Goal: Task Accomplishment & Management: Complete application form

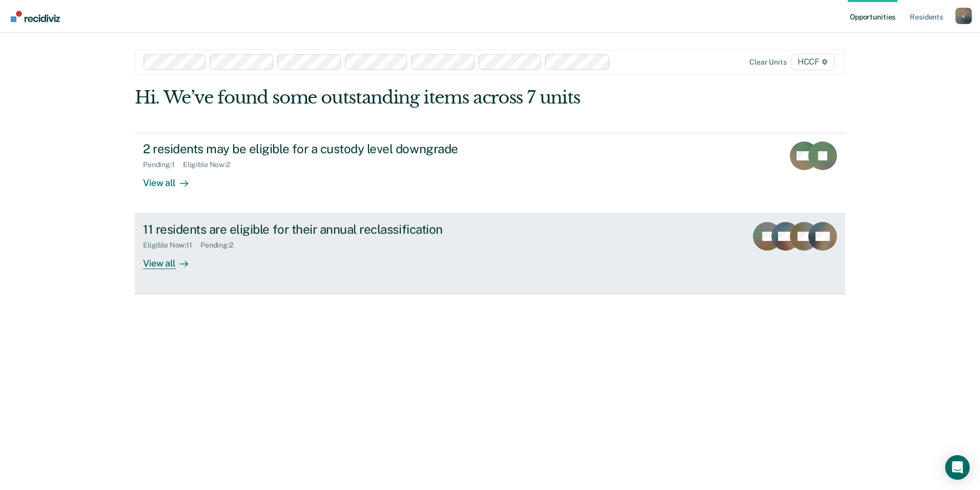
click at [160, 264] on div "View all" at bounding box center [171, 260] width 57 height 20
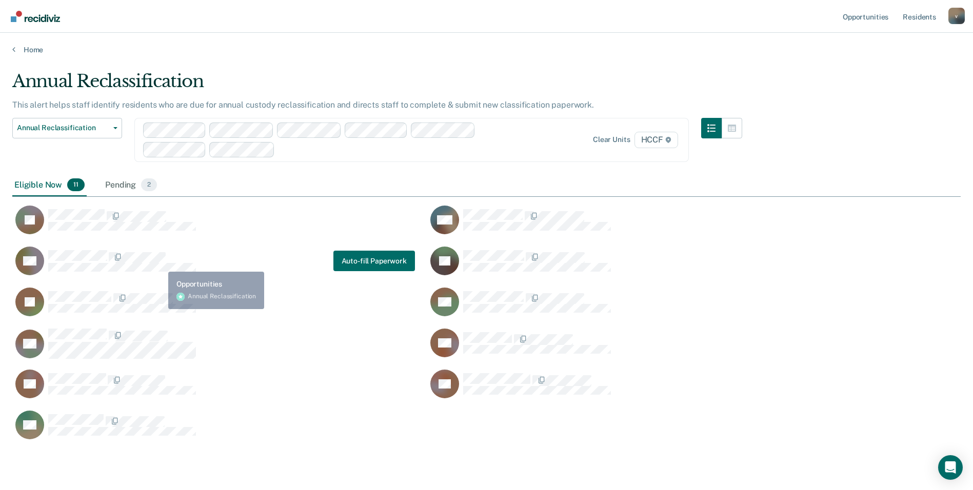
scroll to position [370, 940]
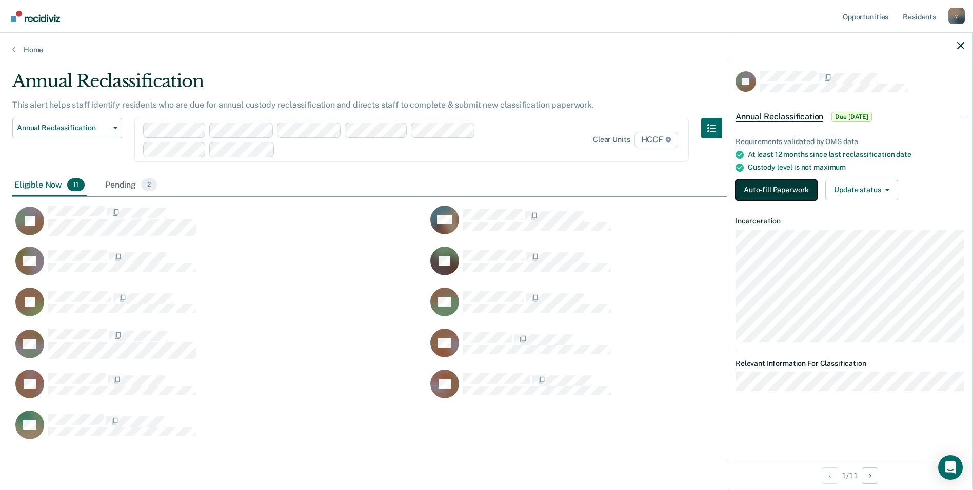
click at [781, 185] on button "Auto-fill Paperwork" at bounding box center [776, 190] width 82 height 21
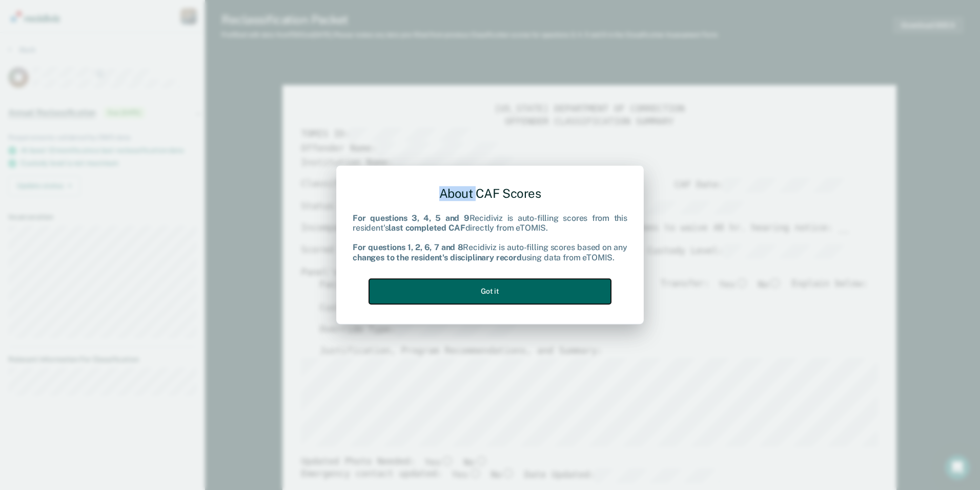
click at [535, 291] on button "Got it" at bounding box center [490, 291] width 242 height 25
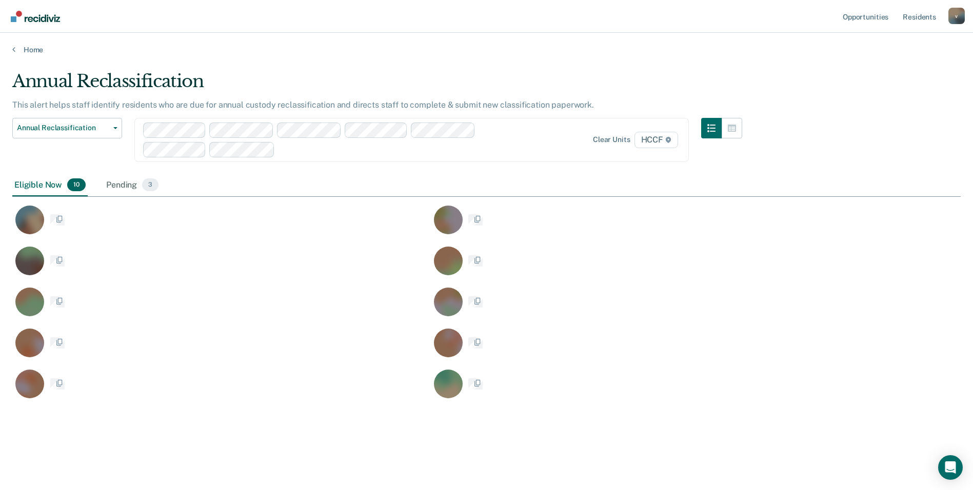
scroll to position [8, 8]
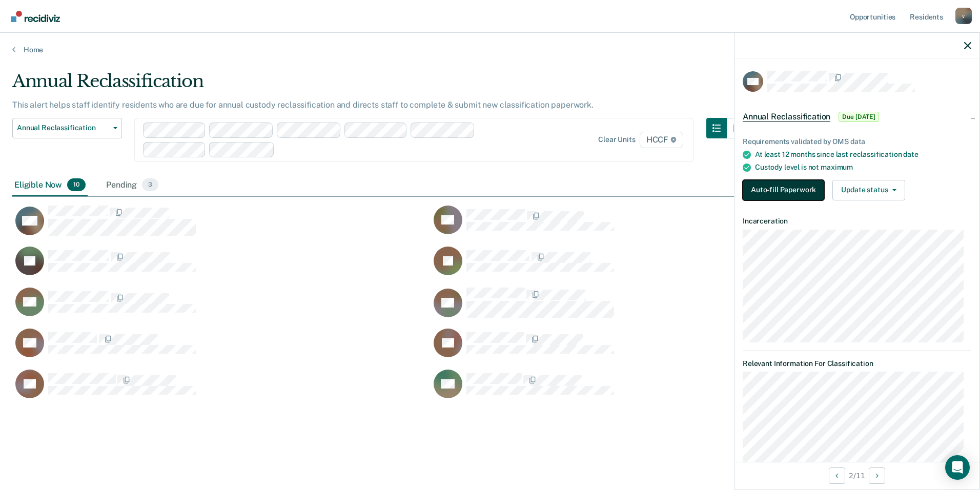
click at [788, 187] on button "Auto-fill Paperwork" at bounding box center [784, 190] width 82 height 21
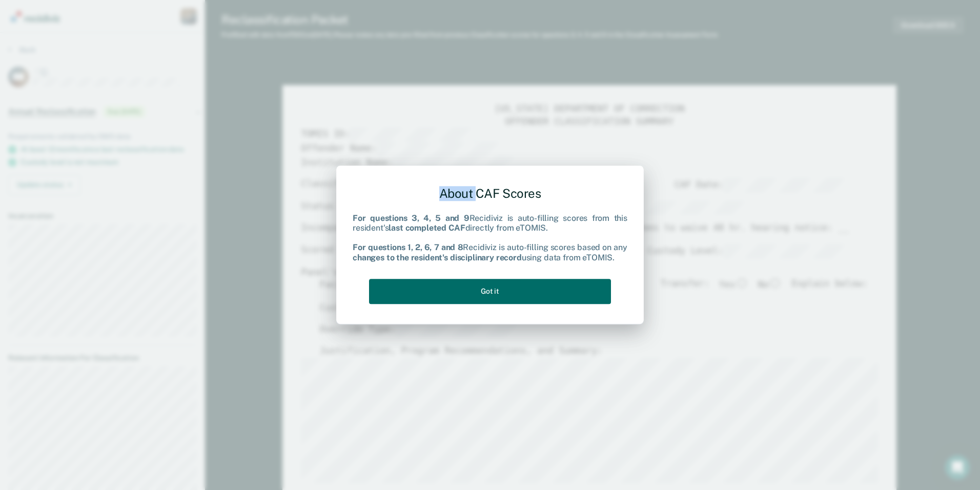
click at [788, 187] on div "About CAF Scores For questions 3, 4, 5 and 9 Recidiviz is auto-filling scores f…" at bounding box center [490, 245] width 980 height 490
click at [583, 294] on button "Got it" at bounding box center [490, 291] width 242 height 25
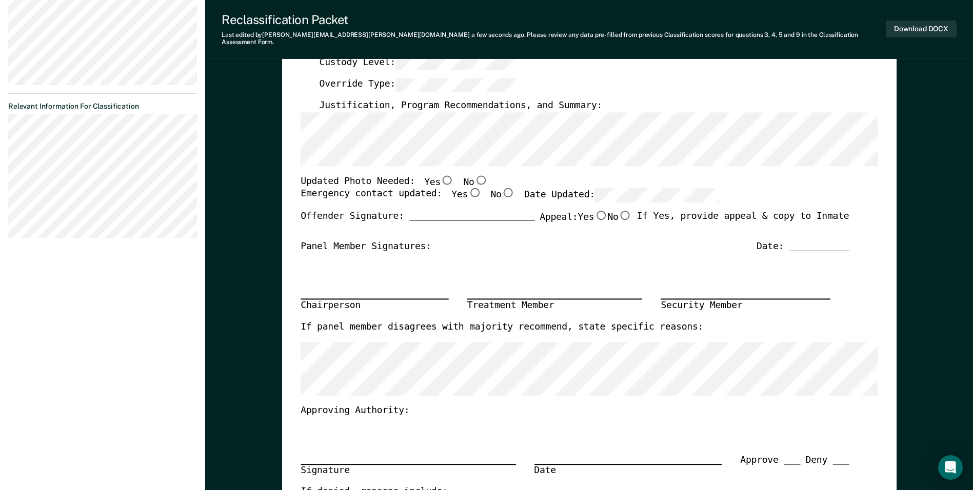
scroll to position [256, 0]
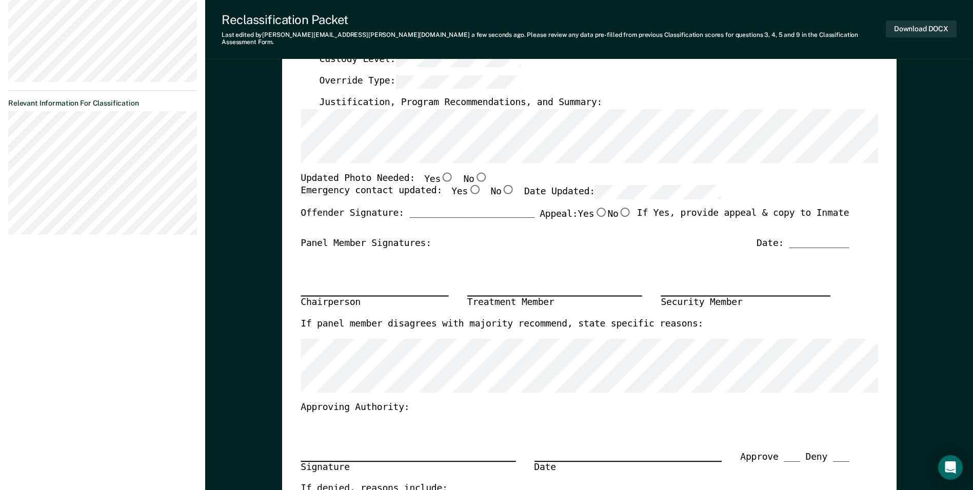
click at [304, 255] on div "Chairperson Treatment Member Security Member" at bounding box center [574, 283] width 548 height 69
click at [297, 245] on div "[US_STATE] DEPARTMENT OF CORRECTION OFFENDER CLASSIFICATION SUMMARY TOMIS ID: O…" at bounding box center [589, 236] width 614 height 800
click at [299, 421] on div "[US_STATE] DEPARTMENT OF CORRECTION OFFENDER CLASSIFICATION SUMMARY TOMIS ID: O…" at bounding box center [589, 236] width 614 height 800
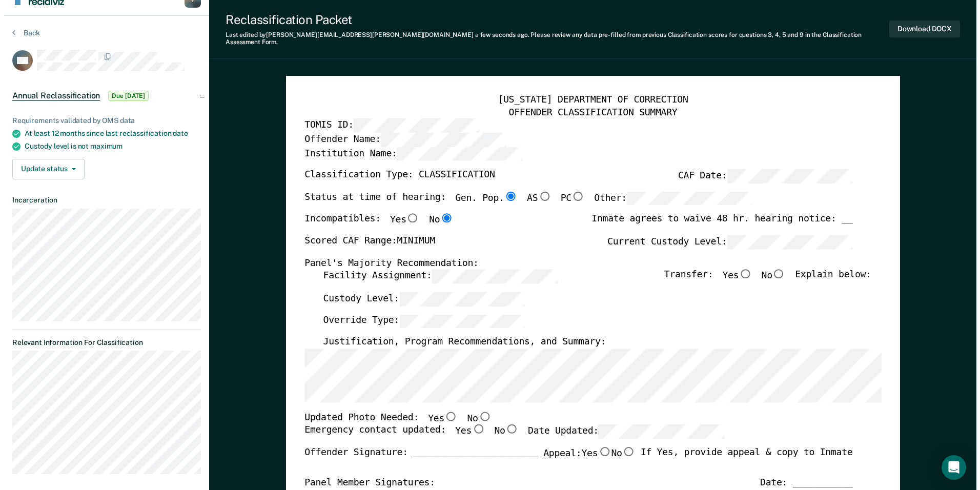
scroll to position [0, 0]
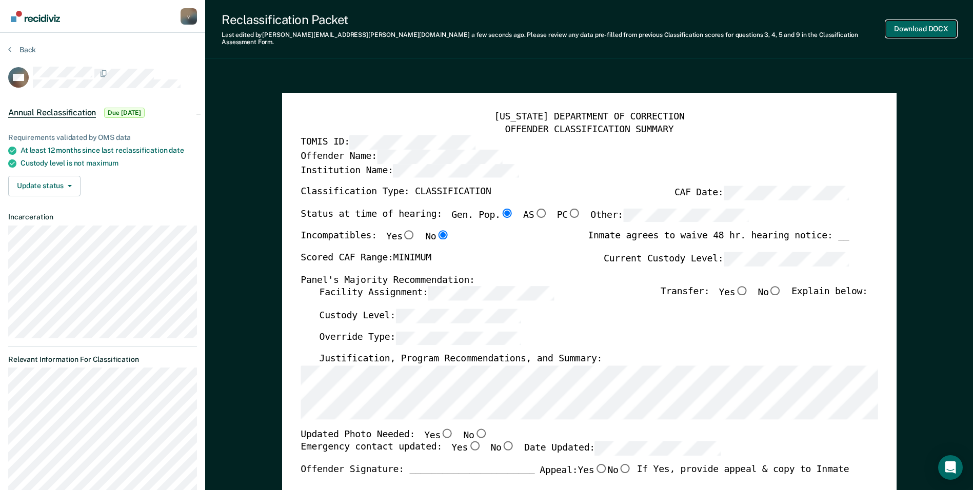
click at [923, 25] on button "Download DOCX" at bounding box center [920, 29] width 71 height 17
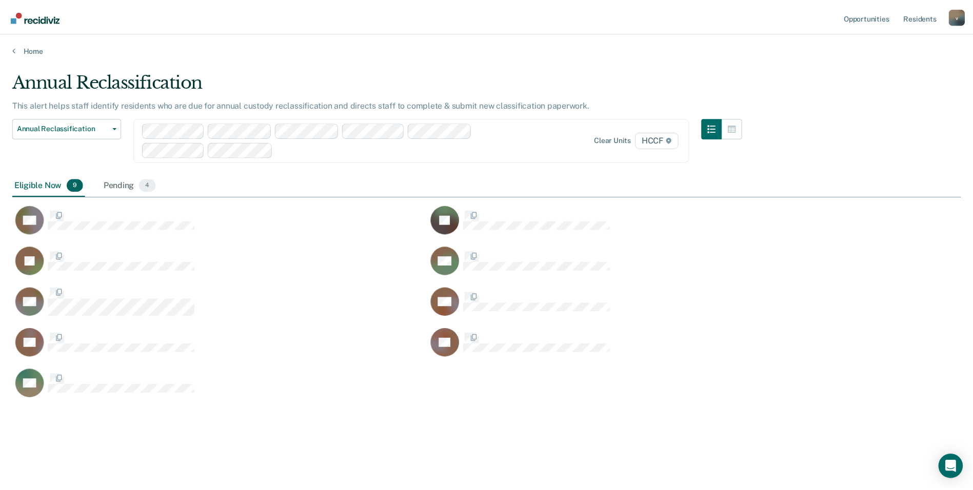
scroll to position [335, 948]
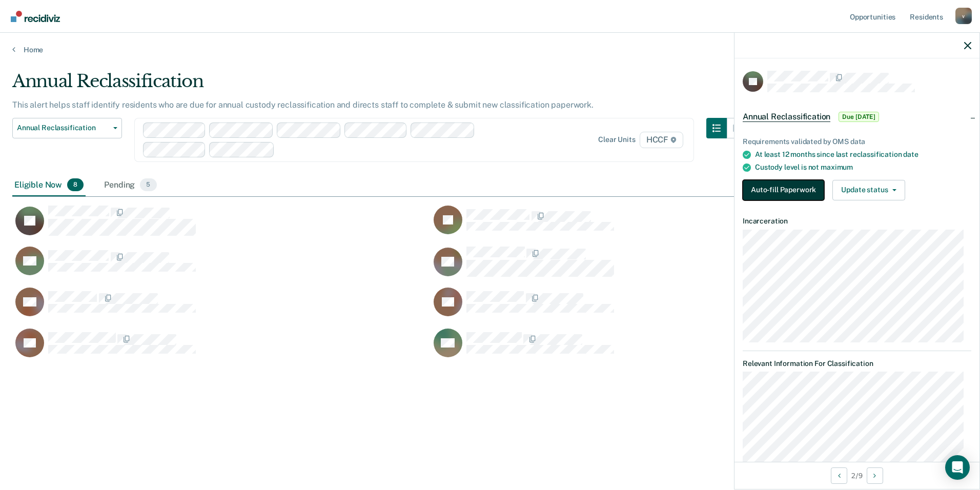
click at [780, 190] on button "Auto-fill Paperwork" at bounding box center [784, 190] width 82 height 21
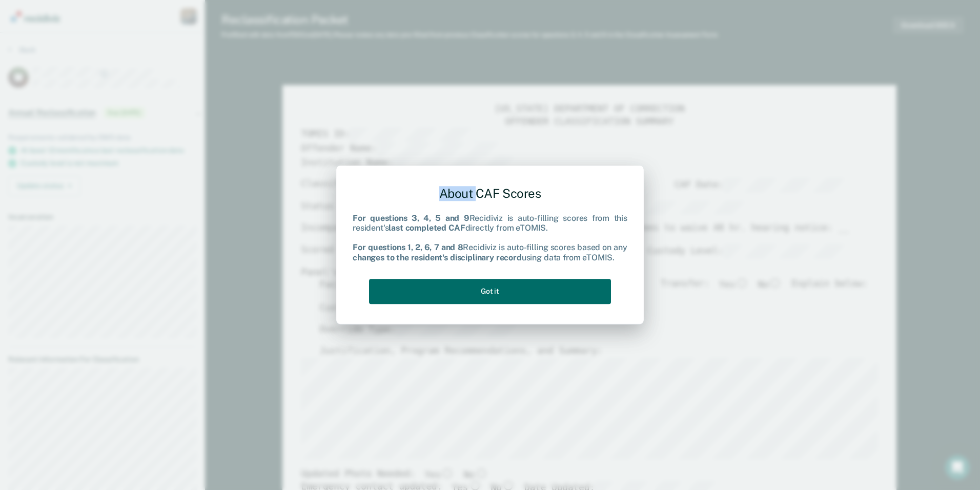
click at [780, 190] on div "About CAF Scores For questions 3, 4, 5 and 9 Recidiviz is auto-filling scores f…" at bounding box center [490, 245] width 980 height 490
click at [545, 293] on button "Got it" at bounding box center [490, 291] width 242 height 25
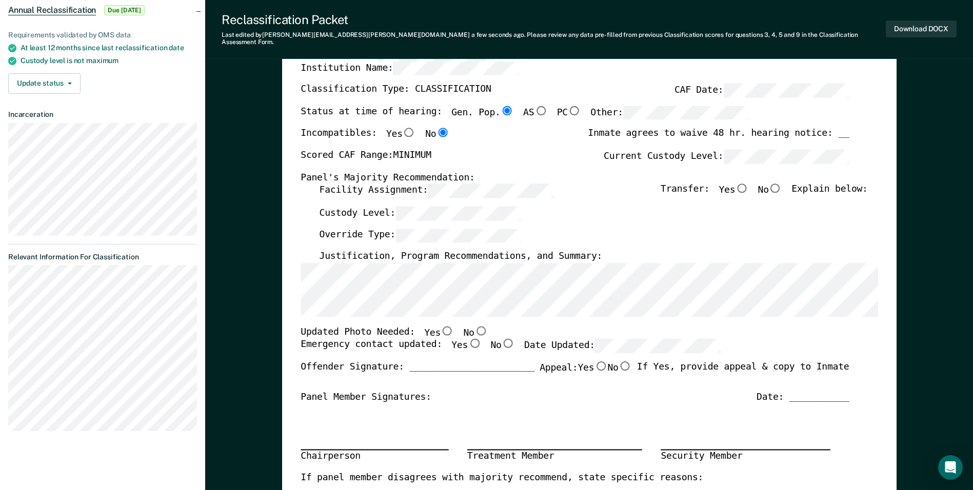
scroll to position [154, 0]
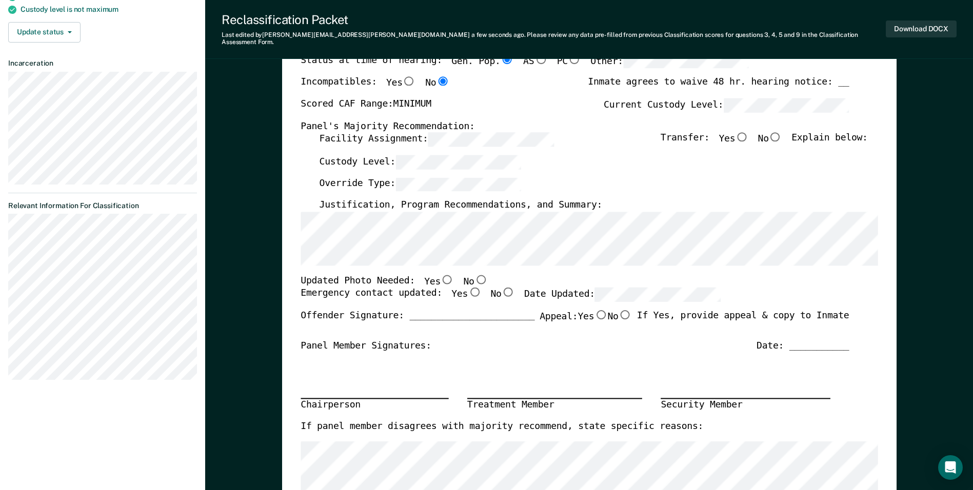
click at [299, 353] on div "[US_STATE] DEPARTMENT OF CORRECTION OFFENDER CLASSIFICATION SUMMARY TOMIS ID: O…" at bounding box center [589, 339] width 614 height 800
click at [307, 356] on div "Chairperson Treatment Member Security Member" at bounding box center [574, 386] width 548 height 69
click at [305, 321] on div "Offender Signature: _______________________ Appeal: Yes No If Yes, provide appe…" at bounding box center [574, 325] width 548 height 30
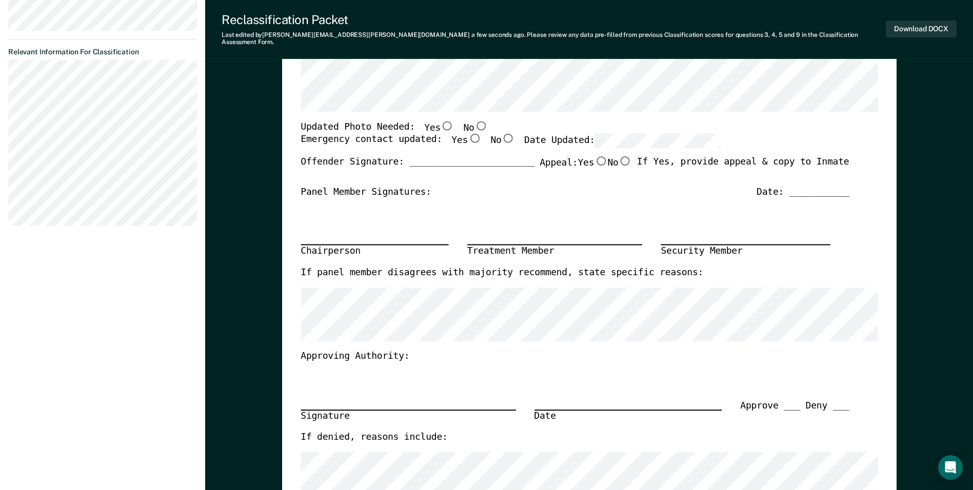
scroll to position [103, 0]
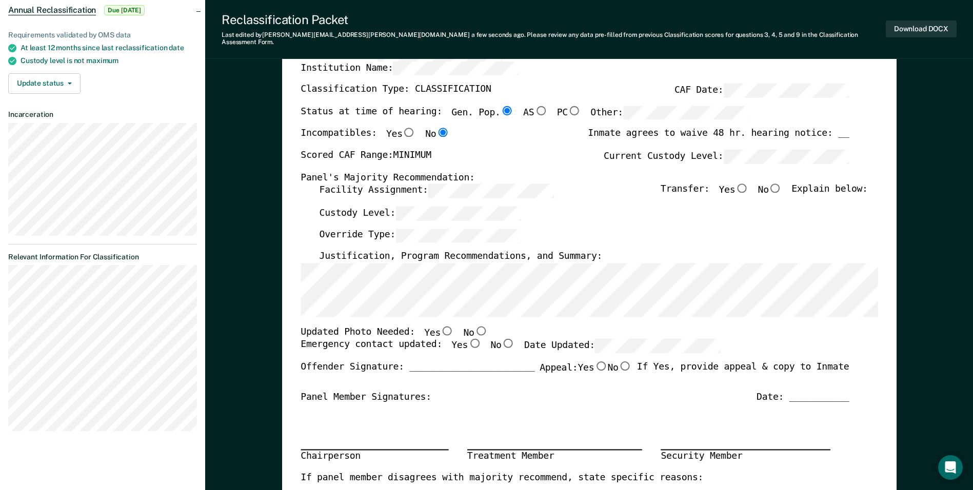
click at [311, 377] on div "Offender Signature: _______________________ Appeal: Yes No If Yes, provide appe…" at bounding box center [574, 376] width 548 height 30
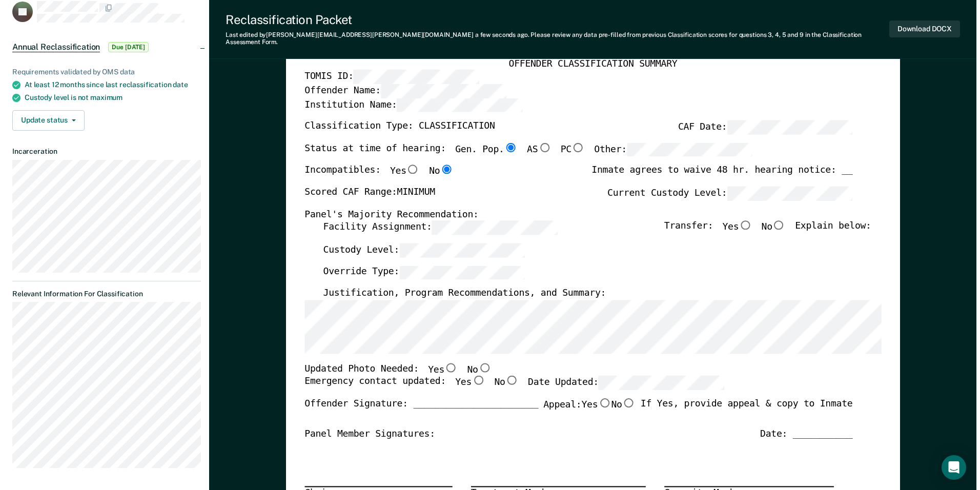
scroll to position [0, 0]
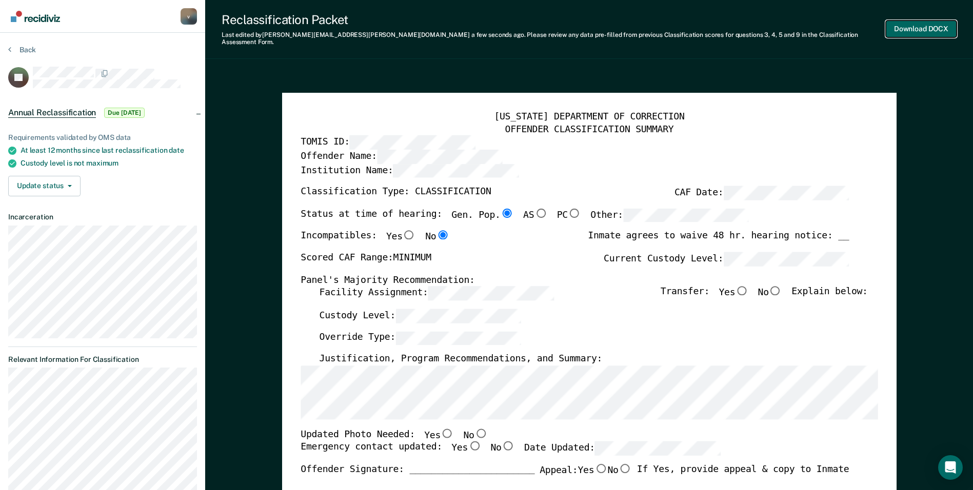
click at [926, 24] on button "Download DOCX" at bounding box center [920, 29] width 71 height 17
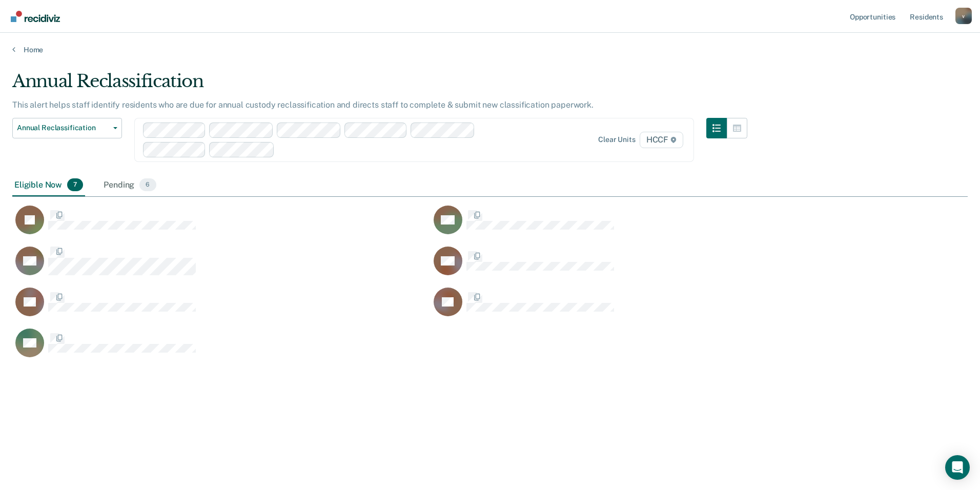
scroll to position [335, 948]
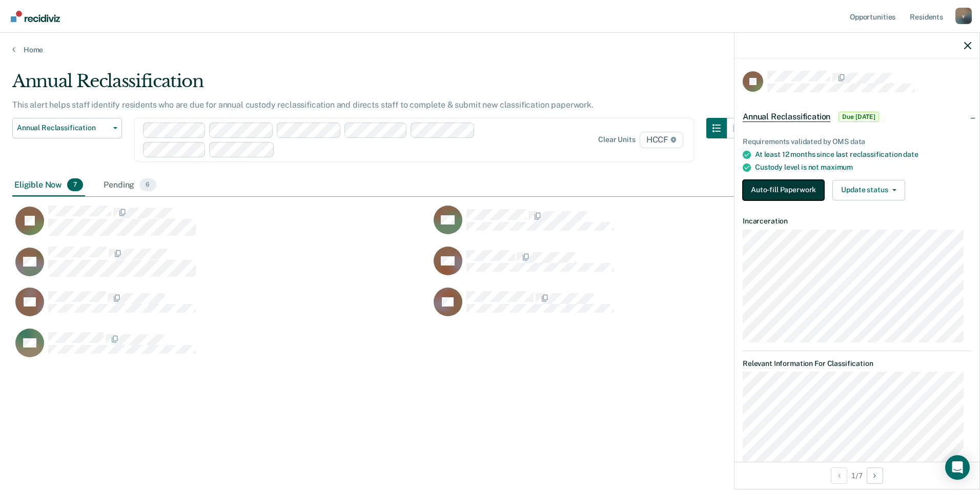
click at [771, 187] on button "Auto-fill Paperwork" at bounding box center [784, 190] width 82 height 21
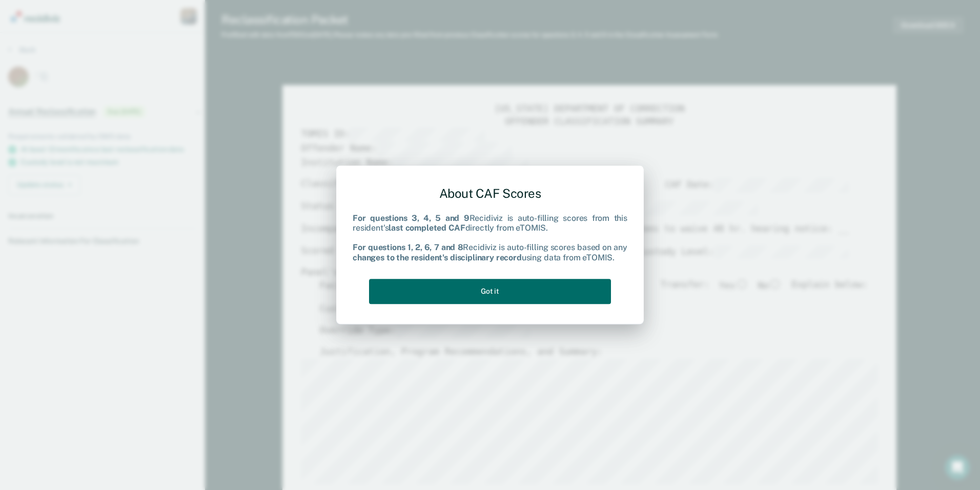
click at [771, 187] on div "About CAF Scores For questions 3, 4, 5 and 9 Recidiviz is auto-filling scores f…" at bounding box center [490, 245] width 980 height 490
click at [511, 295] on button "Got it" at bounding box center [490, 291] width 242 height 25
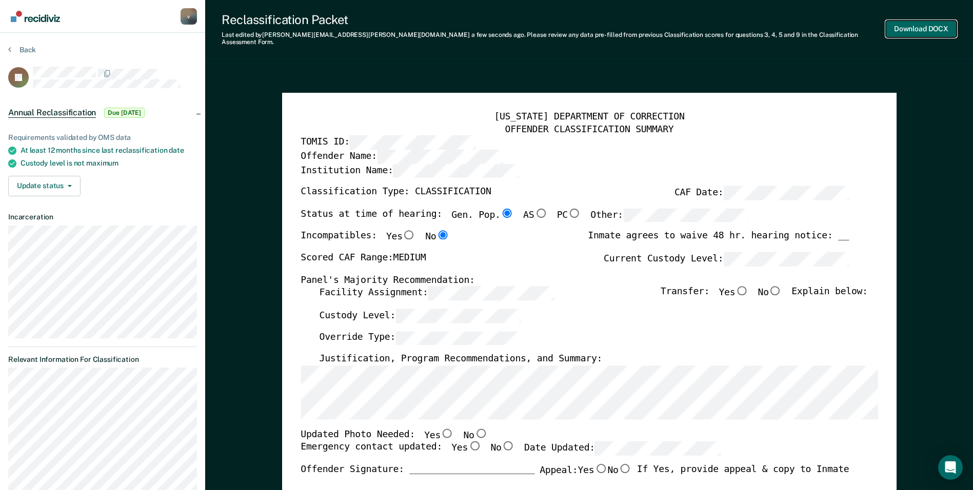
click at [912, 25] on button "Download DOCX" at bounding box center [920, 29] width 71 height 17
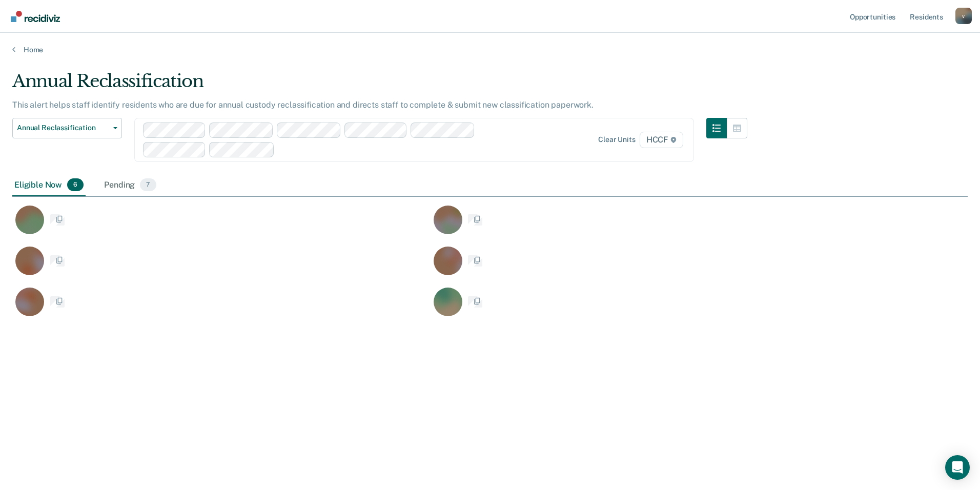
scroll to position [335, 948]
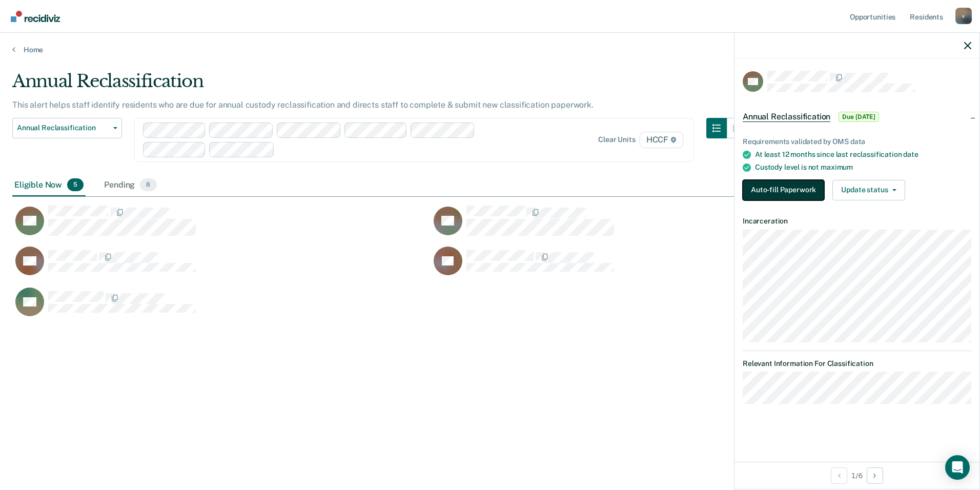
click at [800, 186] on button "Auto-fill Paperwork" at bounding box center [784, 190] width 82 height 21
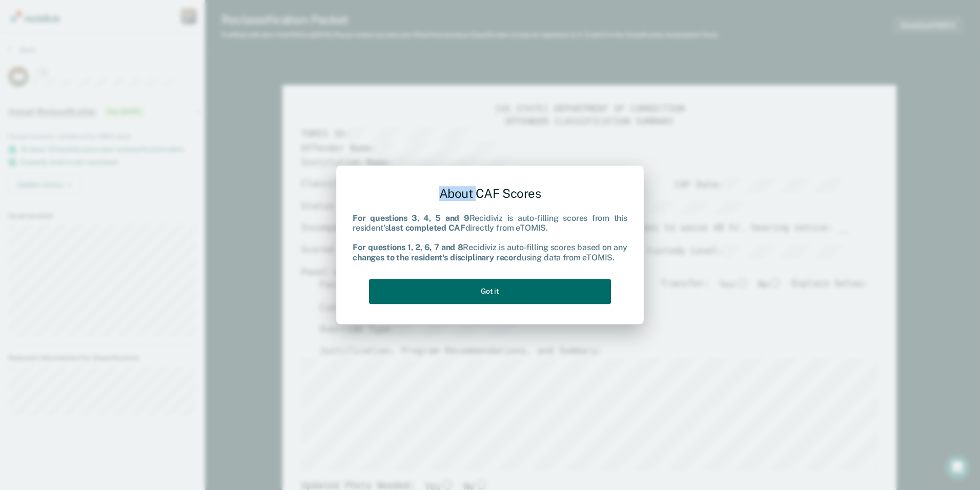
click at [800, 186] on div "About CAF Scores For questions 3, 4, 5 and 9 Recidiviz is auto-filling scores f…" at bounding box center [490, 245] width 980 height 490
click at [549, 292] on button "Got it" at bounding box center [490, 291] width 242 height 25
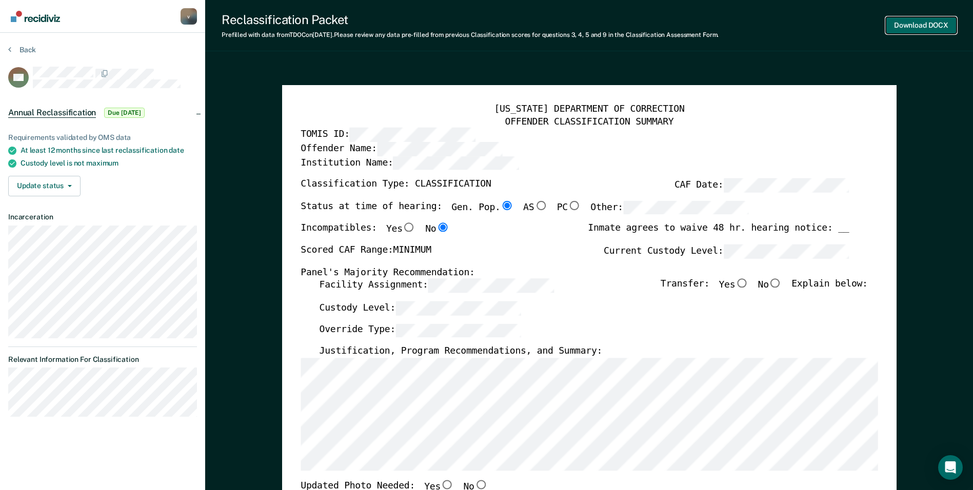
click at [923, 22] on button "Download DOCX" at bounding box center [920, 25] width 71 height 17
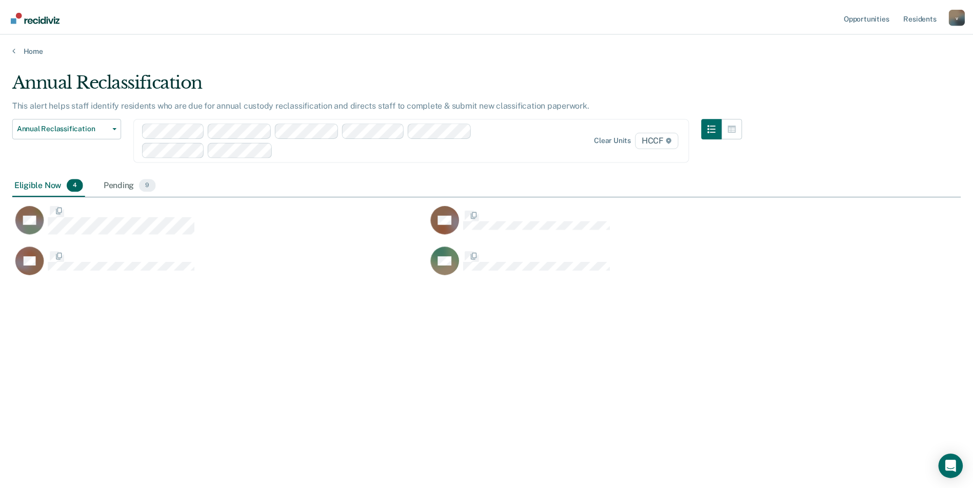
scroll to position [335, 948]
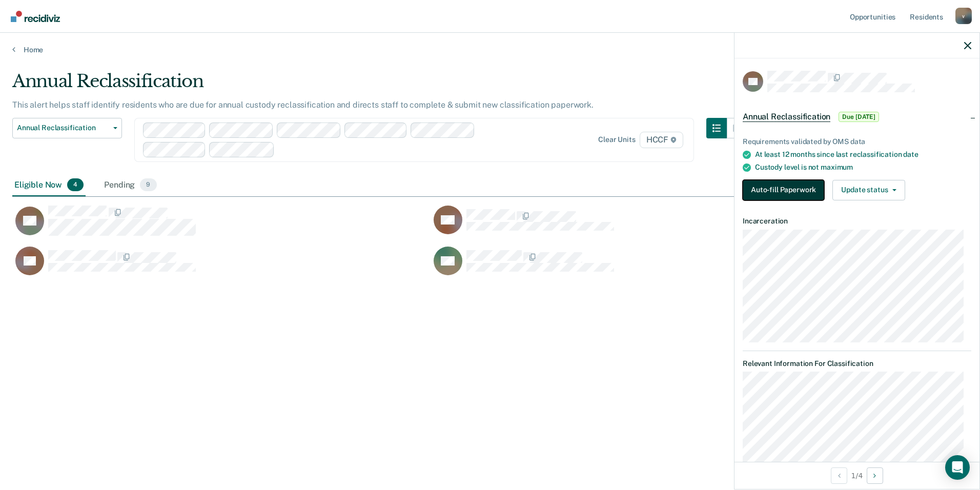
click at [781, 188] on button "Auto-fill Paperwork" at bounding box center [784, 190] width 82 height 21
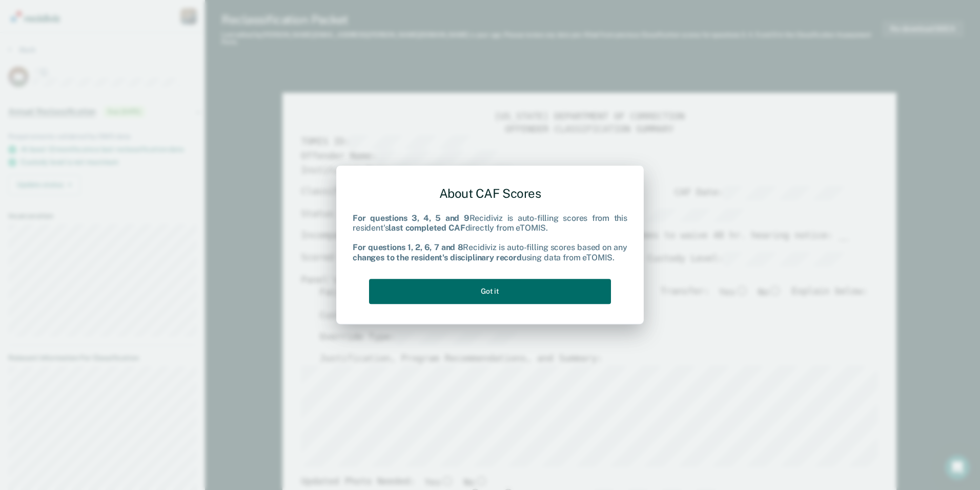
click at [779, 188] on div "About CAF Scores For questions 3, 4, 5 and 9 Recidiviz is auto-filling scores f…" at bounding box center [490, 245] width 980 height 490
click at [525, 295] on button "Got it" at bounding box center [490, 291] width 242 height 25
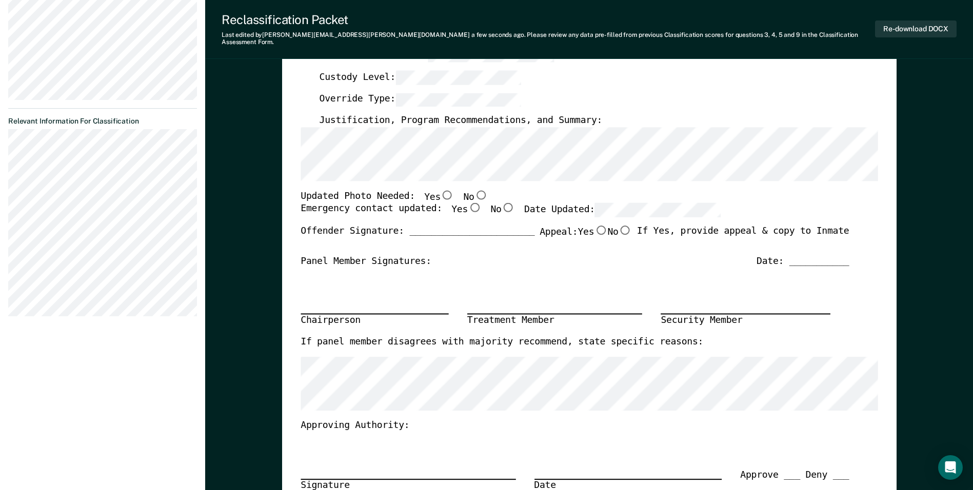
scroll to position [256, 0]
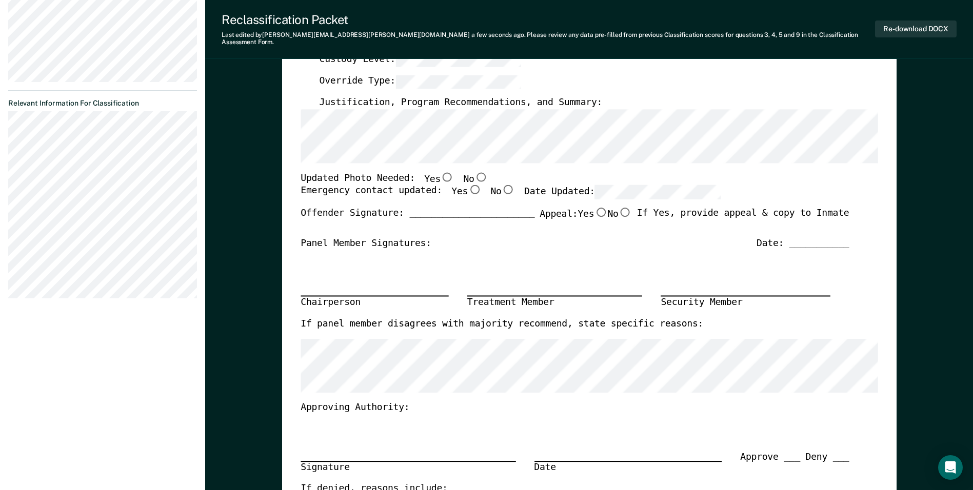
click at [305, 418] on div "Signature Date Approve ___ Deny ___" at bounding box center [574, 448] width 548 height 69
click at [309, 249] on div "Chairperson Treatment Member Security Member" at bounding box center [574, 283] width 548 height 69
click at [899, 24] on button "Re-download DOCX" at bounding box center [916, 29] width 82 height 17
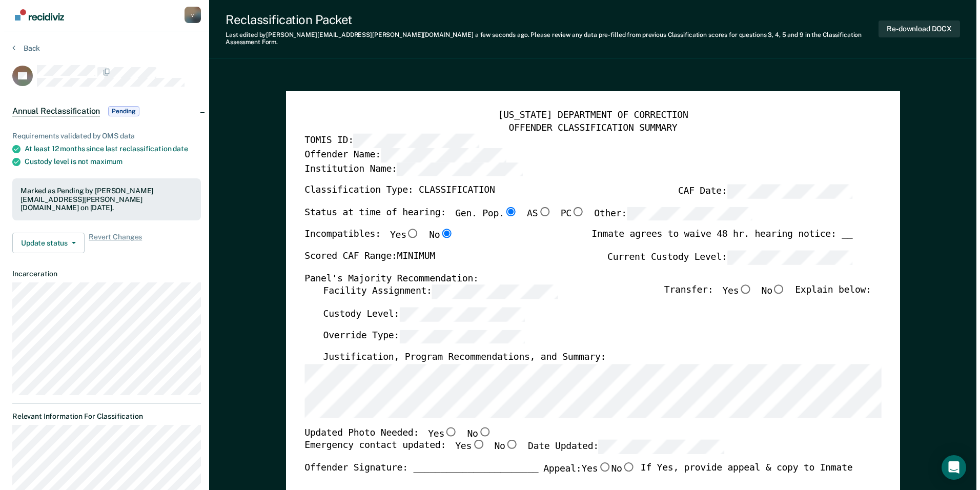
scroll to position [0, 0]
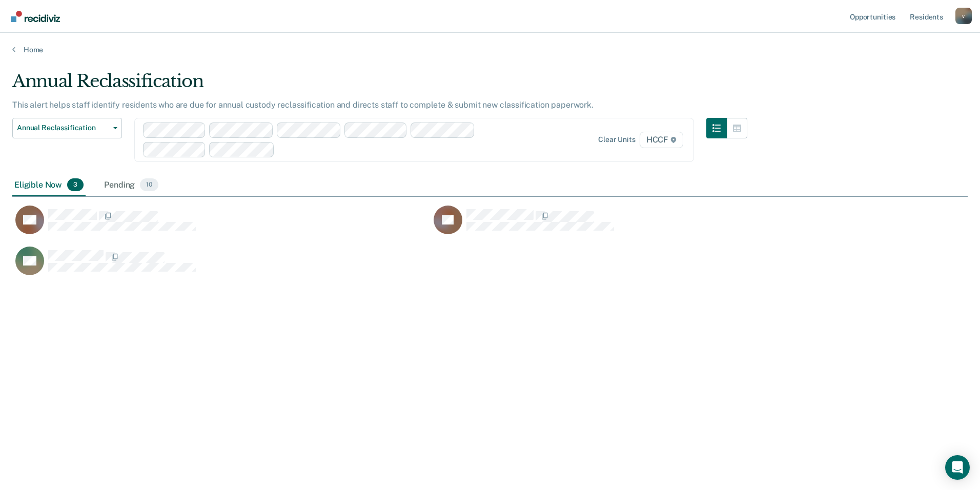
scroll to position [335, 948]
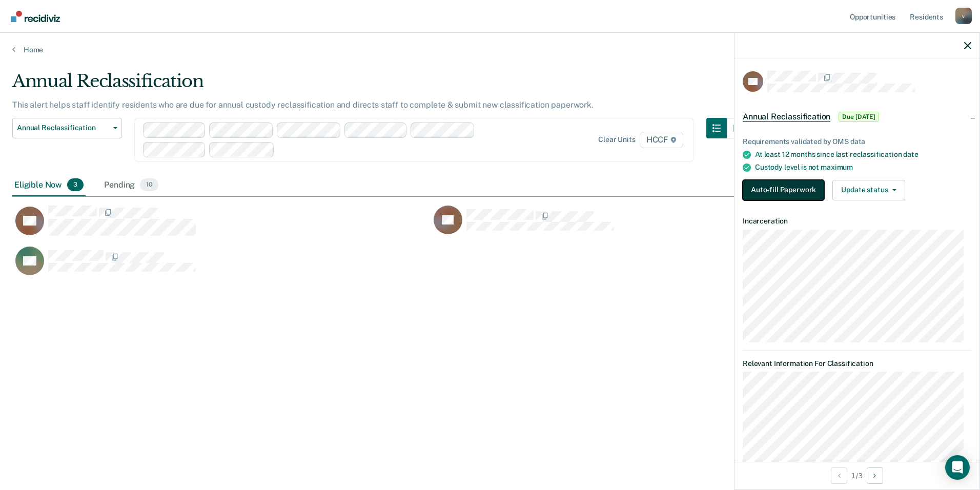
click at [795, 186] on button "Auto-fill Paperwork" at bounding box center [784, 190] width 82 height 21
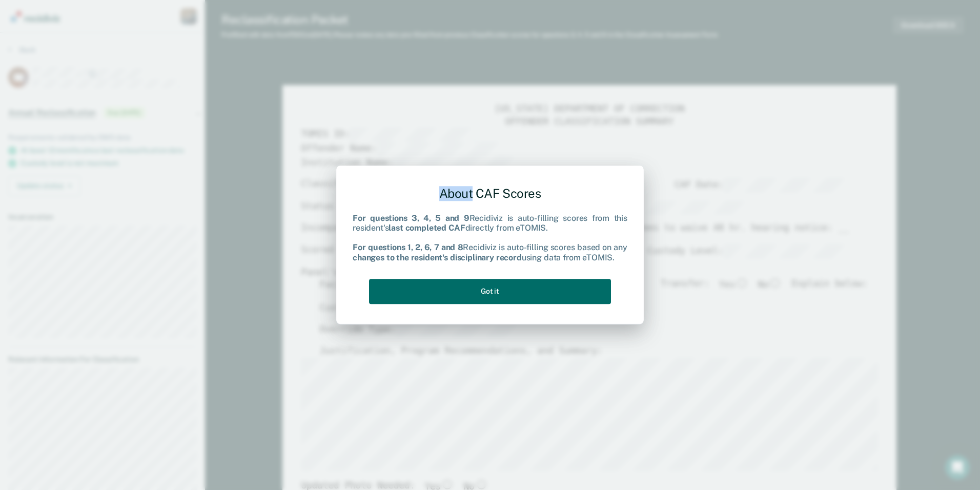
click at [795, 186] on div "About CAF Scores For questions 3, 4, 5 and 9 Recidiviz is auto-filling scores f…" at bounding box center [490, 245] width 980 height 490
click at [596, 292] on button "Got it" at bounding box center [490, 291] width 242 height 25
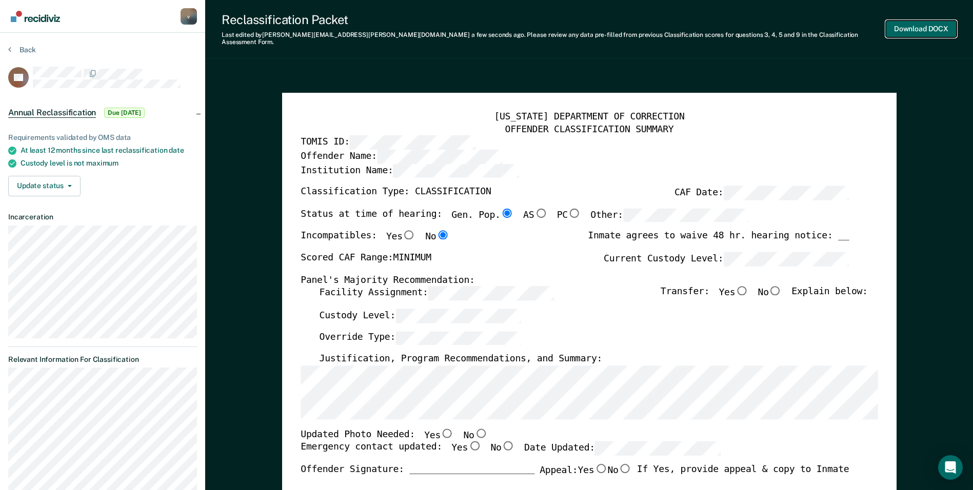
click at [905, 26] on button "Download DOCX" at bounding box center [920, 29] width 71 height 17
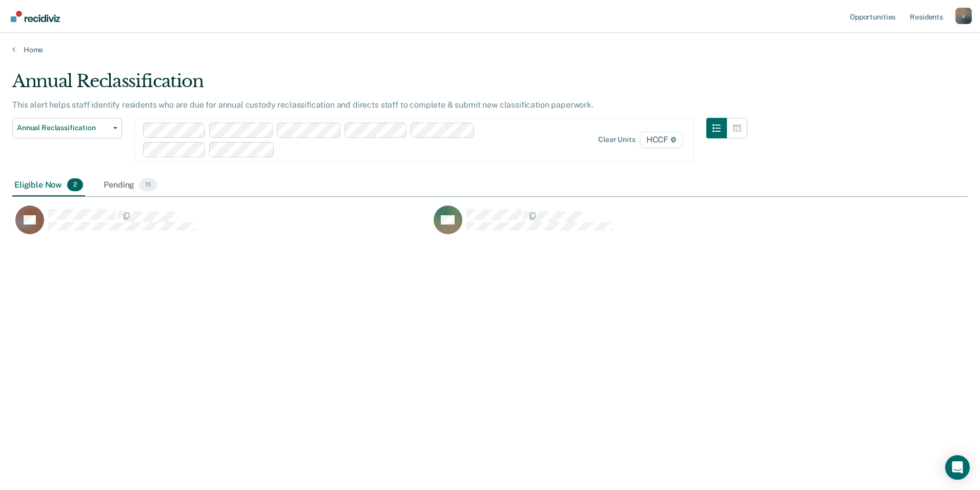
scroll to position [335, 948]
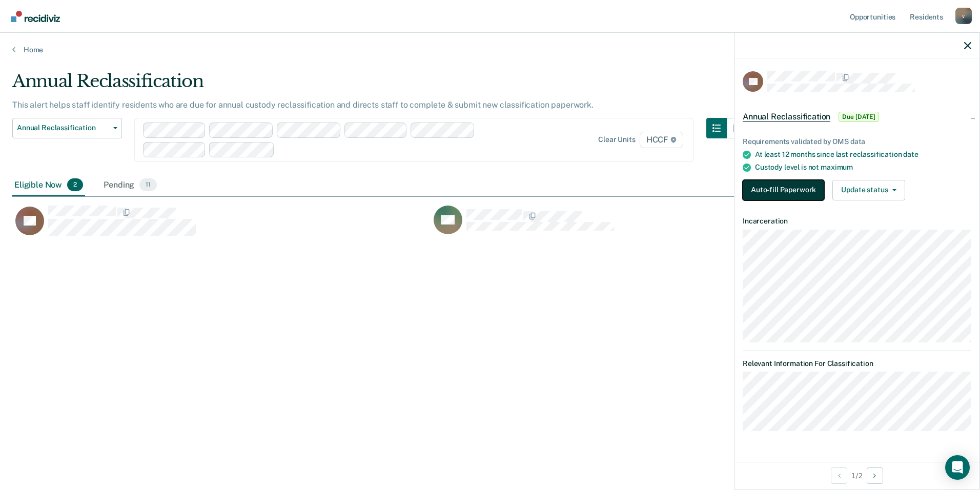
click at [793, 187] on button "Auto-fill Paperwork" at bounding box center [784, 190] width 82 height 21
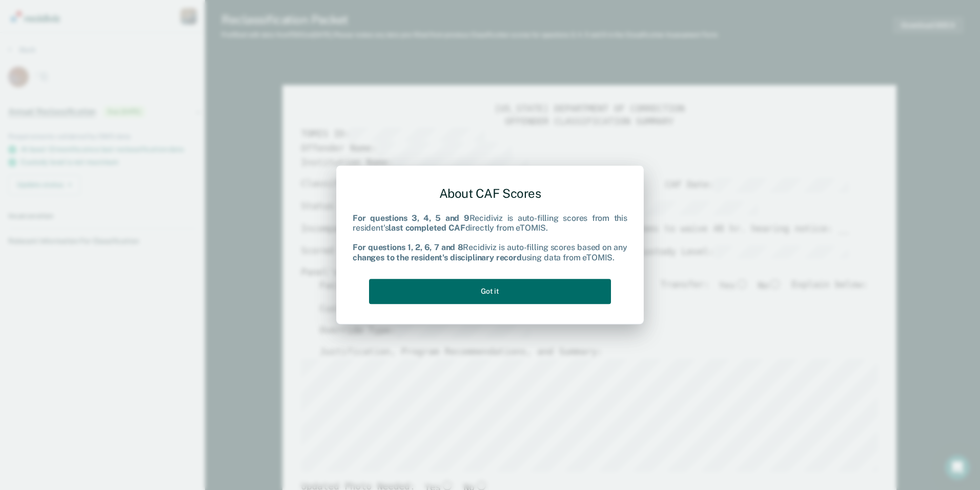
click at [793, 187] on div "About CAF Scores For questions 3, 4, 5 and 9 Recidiviz is auto-filling scores f…" at bounding box center [490, 245] width 980 height 490
click at [580, 291] on button "Got it" at bounding box center [490, 291] width 242 height 25
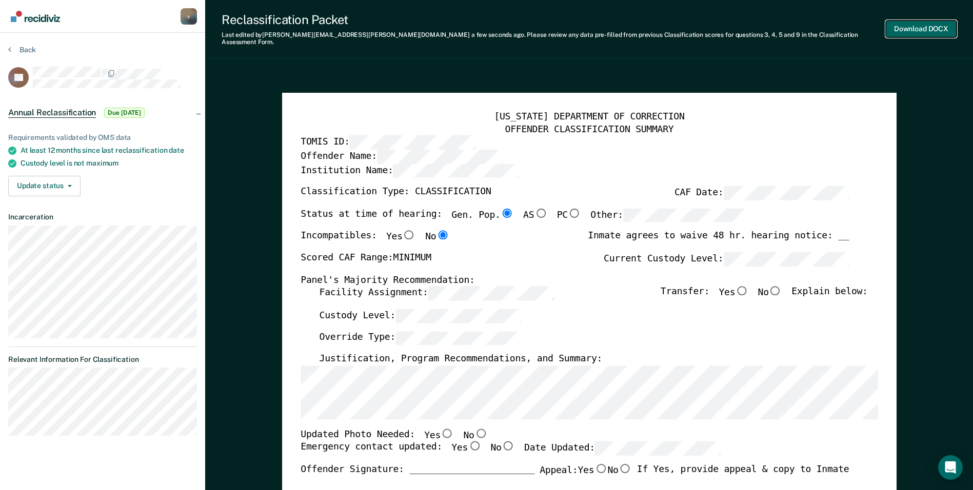
click at [918, 24] on button "Download DOCX" at bounding box center [920, 29] width 71 height 17
type textarea "x"
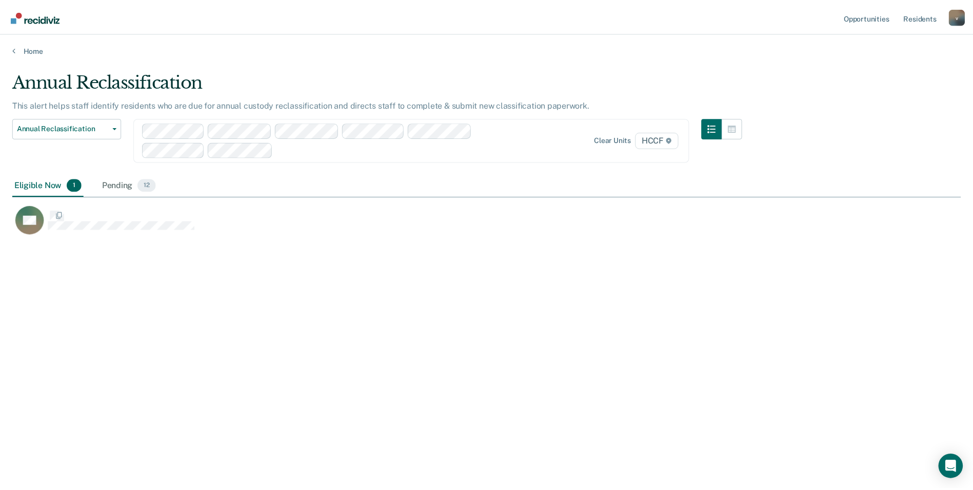
scroll to position [335, 948]
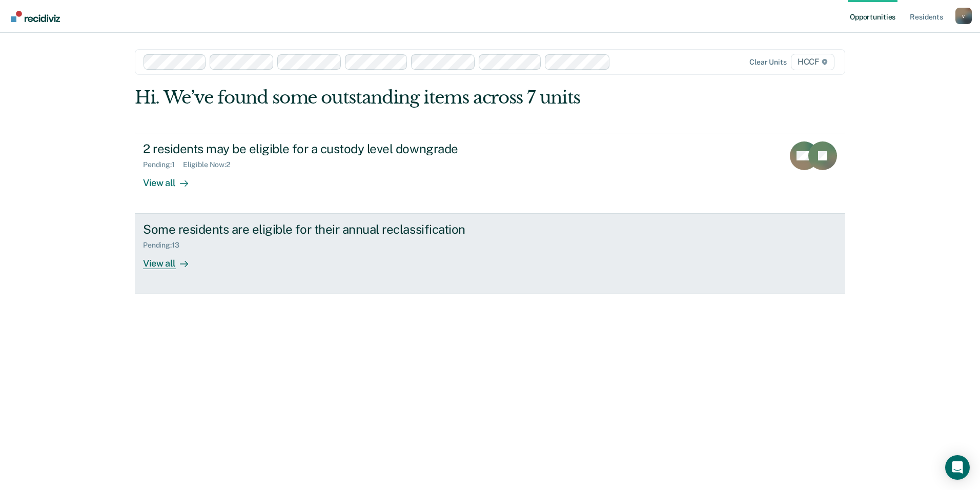
click at [165, 264] on div "View all" at bounding box center [171, 260] width 57 height 20
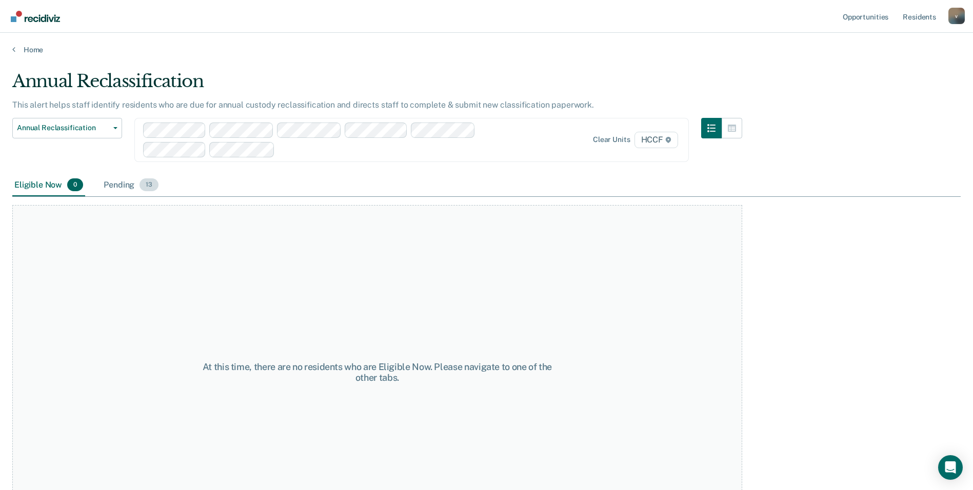
click at [145, 184] on span "13" at bounding box center [148, 184] width 19 height 13
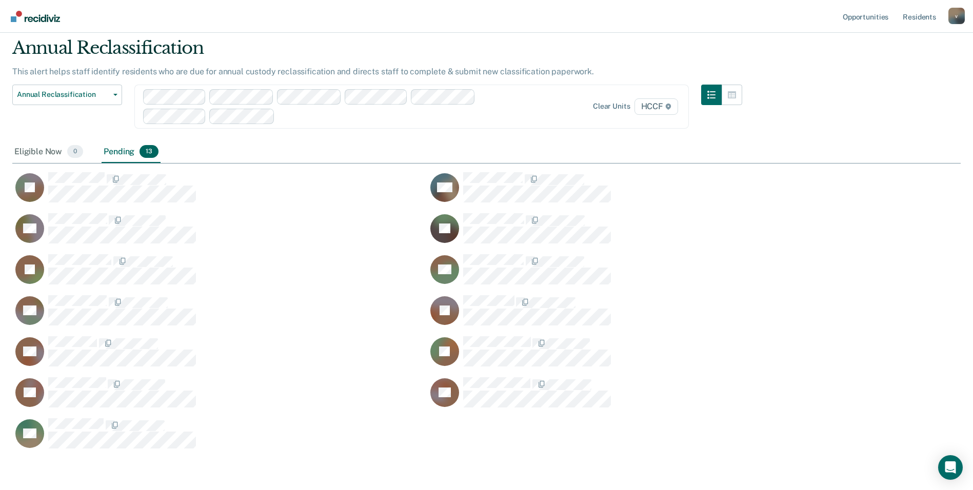
scroll to position [51, 0]
